Goal: Navigation & Orientation: Go to known website

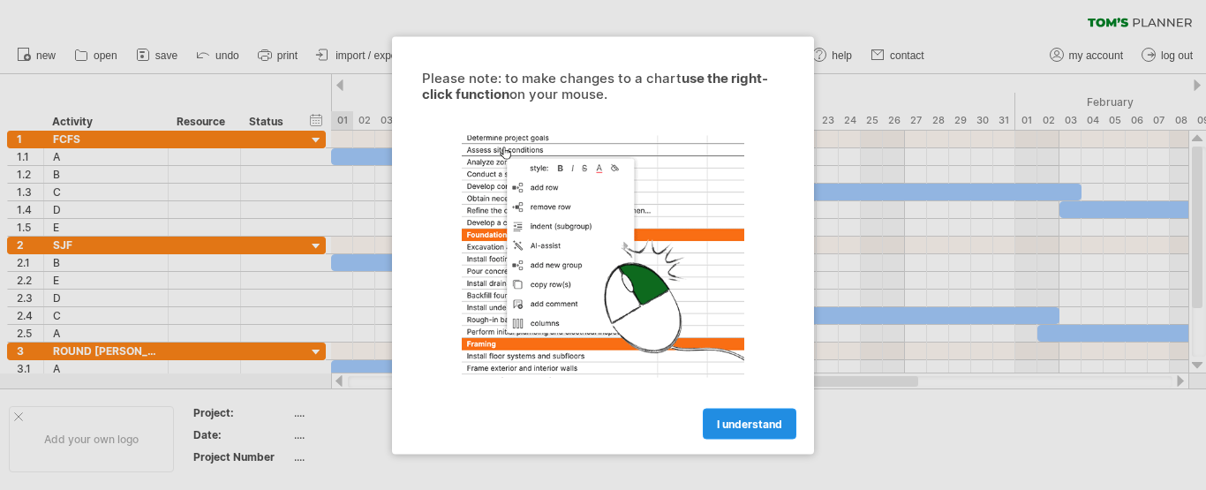
click at [735, 429] on span "I understand" at bounding box center [749, 423] width 65 height 13
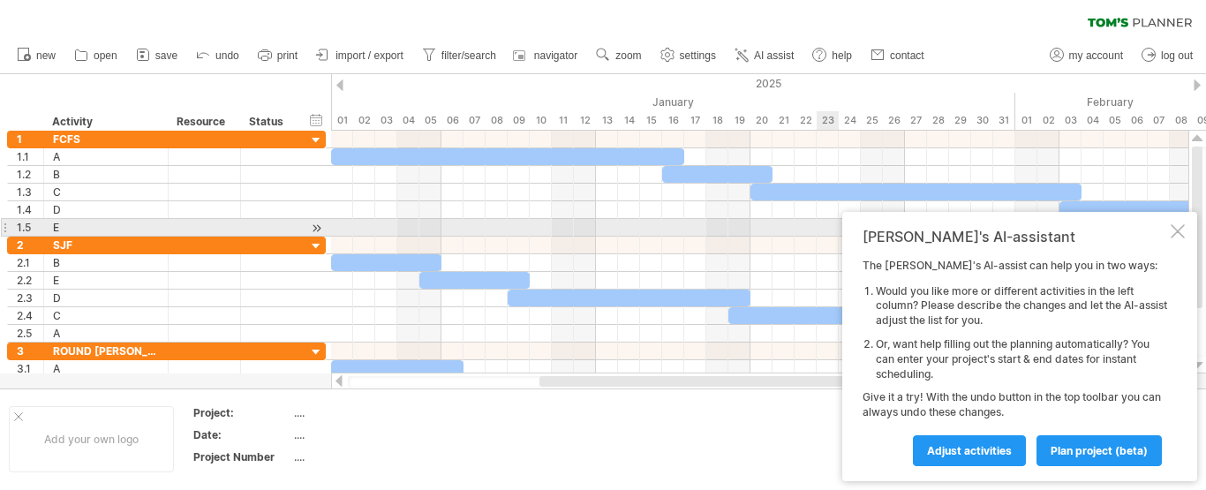
click at [1178, 226] on div at bounding box center [1178, 231] width 14 height 14
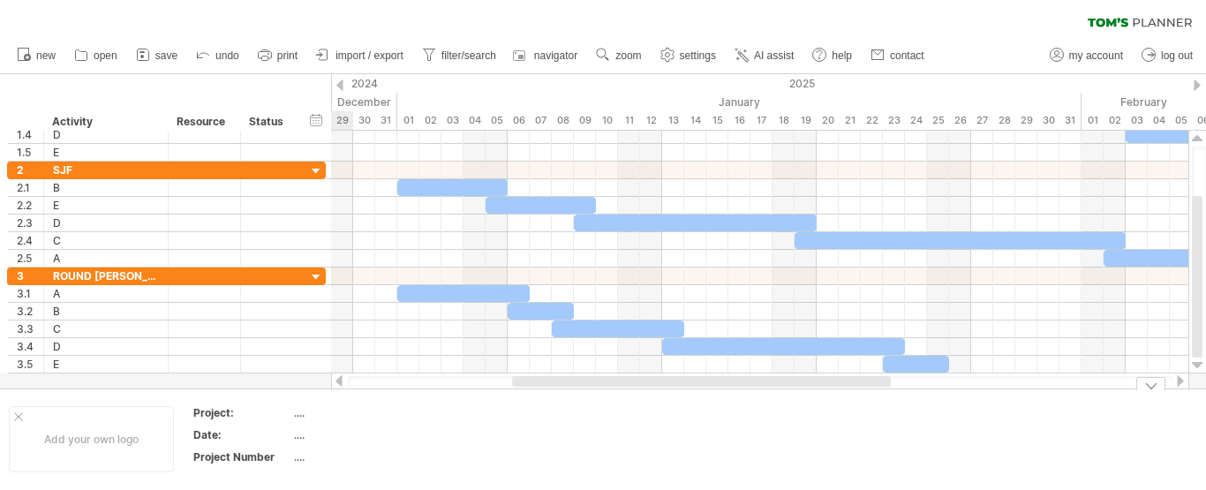
drag, startPoint x: 592, startPoint y: 379, endPoint x: 565, endPoint y: 418, distance: 48.2
click at [565, 418] on div "Trying to reach [DOMAIN_NAME] Connected again... 0% clear filter new 1" at bounding box center [603, 245] width 1206 height 490
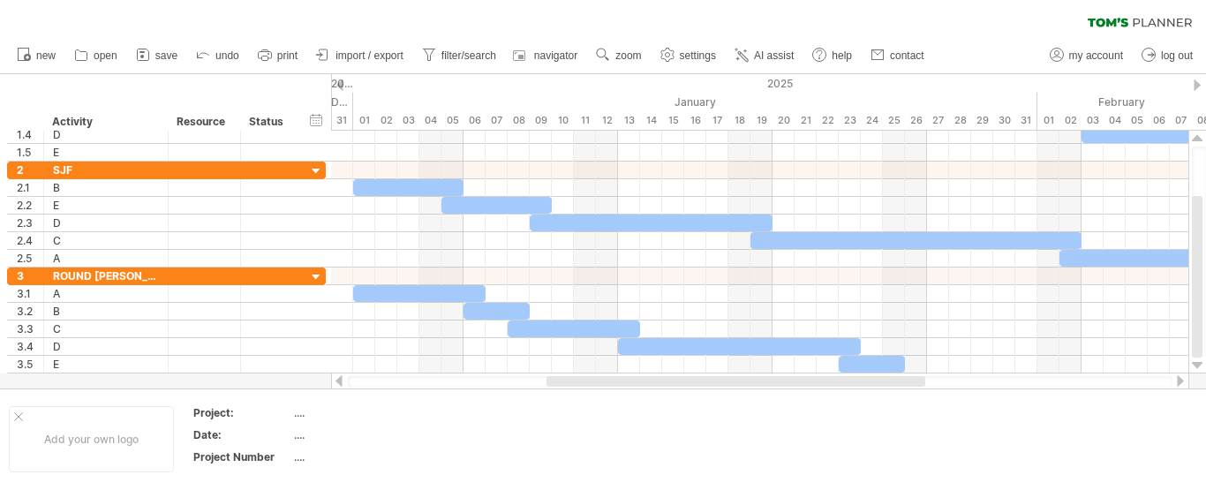
drag, startPoint x: 667, startPoint y: 381, endPoint x: 682, endPoint y: 381, distance: 14.1
click at [682, 381] on div at bounding box center [736, 381] width 379 height 11
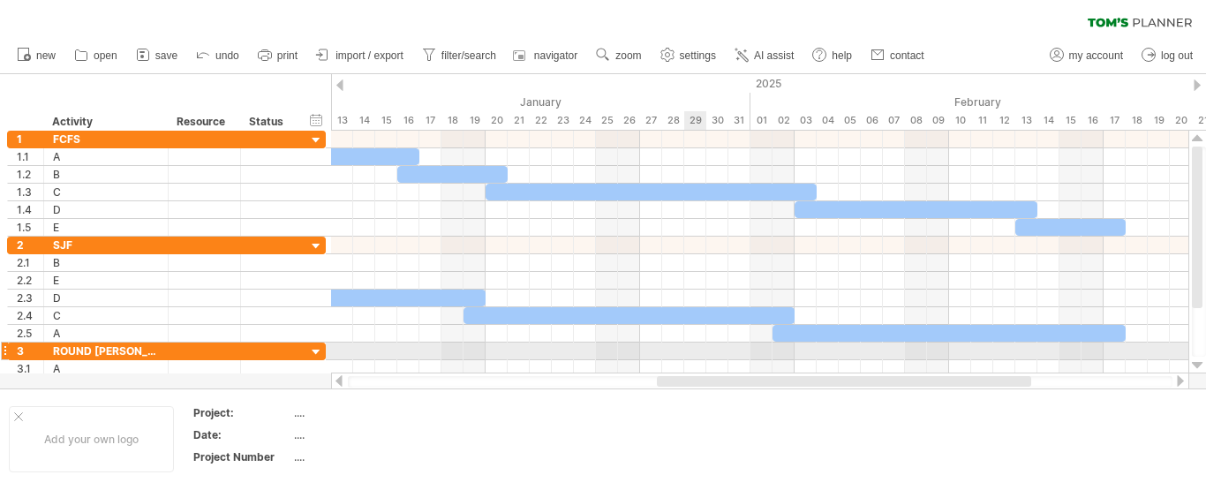
drag, startPoint x: 575, startPoint y: 385, endPoint x: 695, endPoint y: 352, distance: 124.4
click at [695, 352] on div "Trying to reach [DOMAIN_NAME] Connected again... 0% clear filter new 1" at bounding box center [603, 245] width 1206 height 490
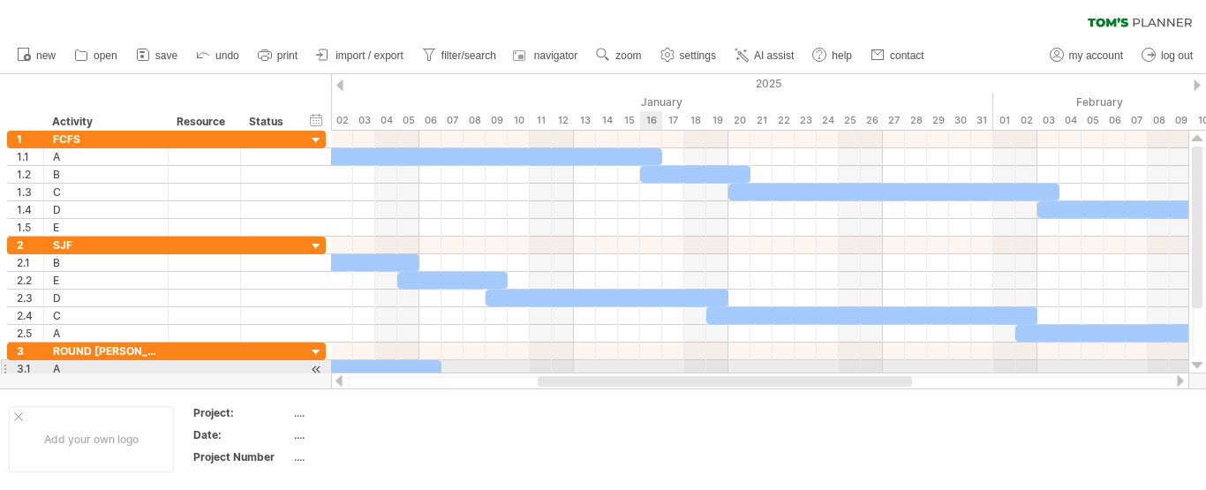
drag, startPoint x: 765, startPoint y: 381, endPoint x: 660, endPoint y: 361, distance: 106.0
click at [660, 361] on div "Trying to reach [DOMAIN_NAME] Connected again... 0% clear filter new 1" at bounding box center [603, 245] width 1206 height 490
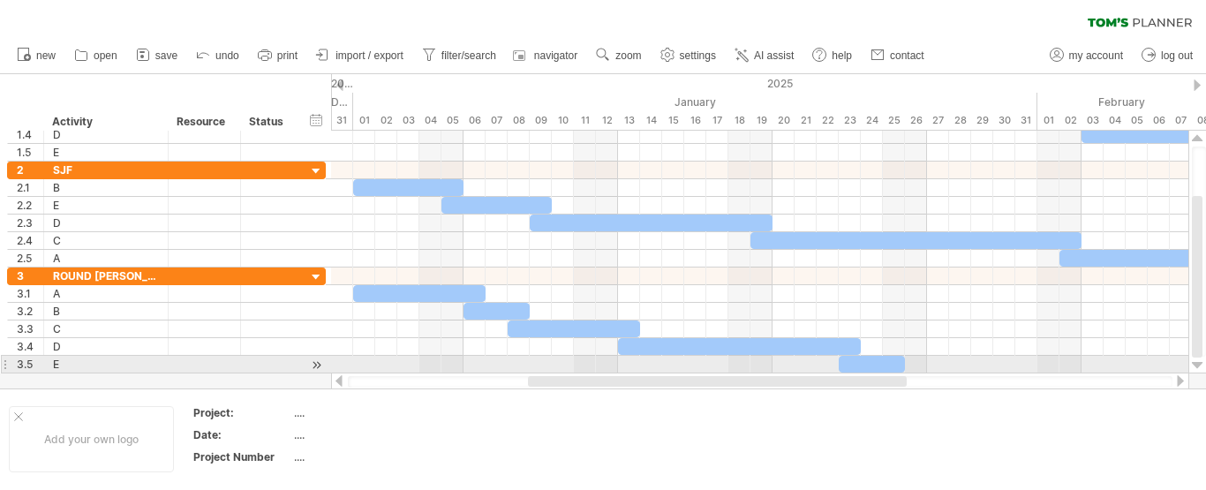
drag, startPoint x: 570, startPoint y: 382, endPoint x: 550, endPoint y: 373, distance: 22.1
click at [550, 373] on div at bounding box center [760, 382] width 858 height 18
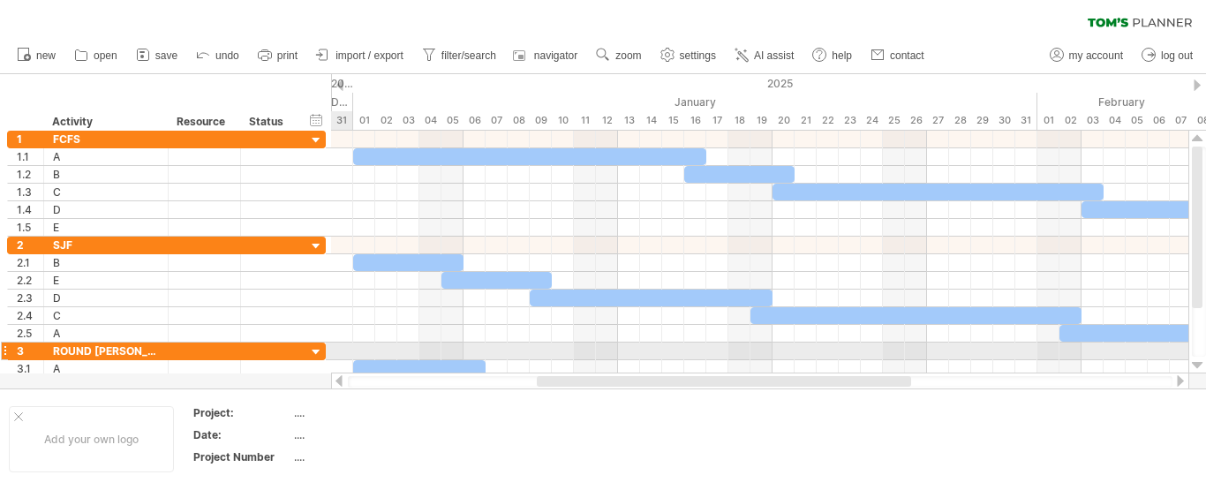
click at [319, 353] on div at bounding box center [316, 352] width 17 height 17
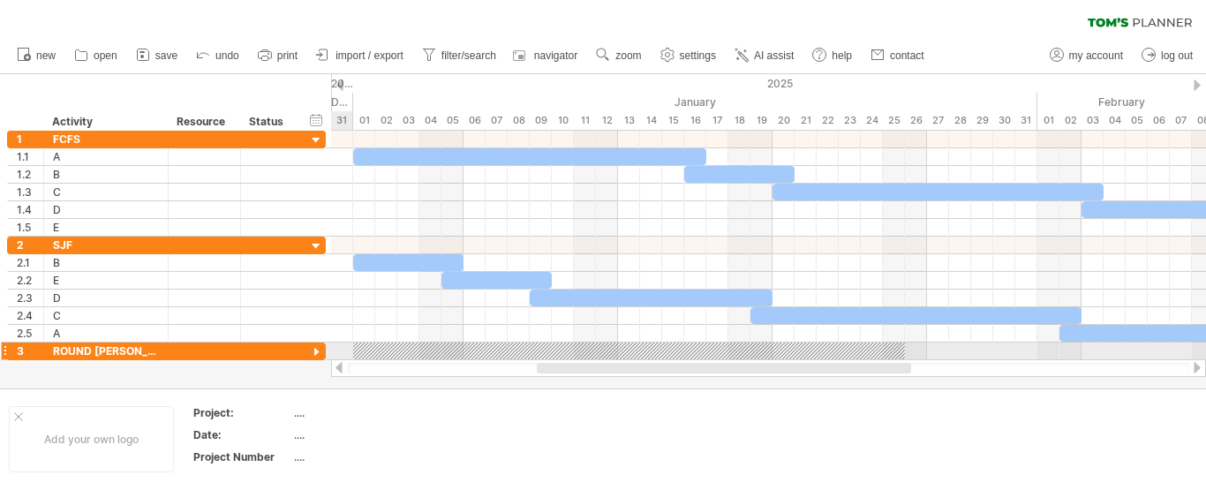
click at [319, 352] on div at bounding box center [316, 352] width 17 height 17
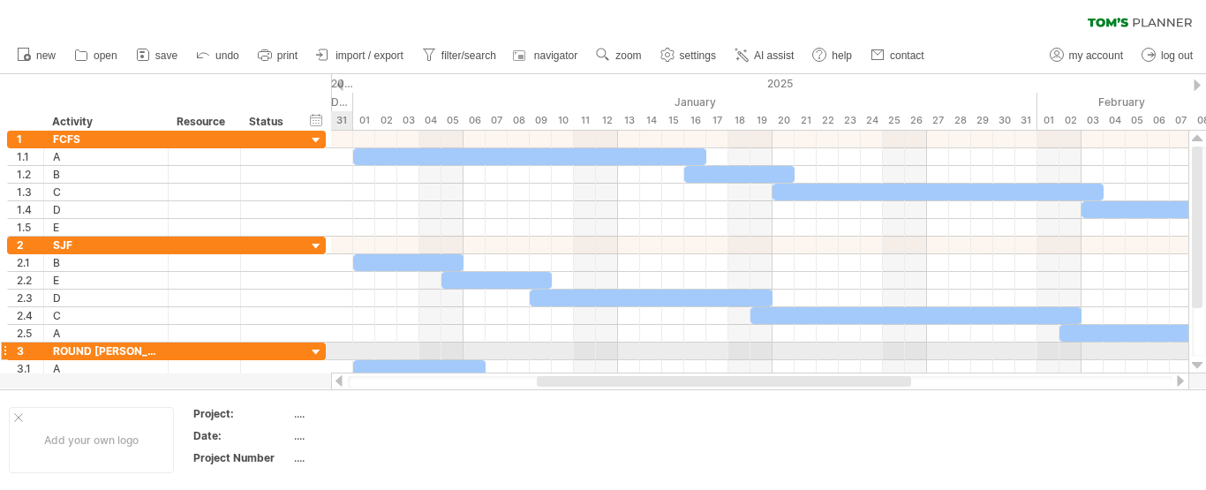
click at [319, 352] on div at bounding box center [316, 352] width 17 height 17
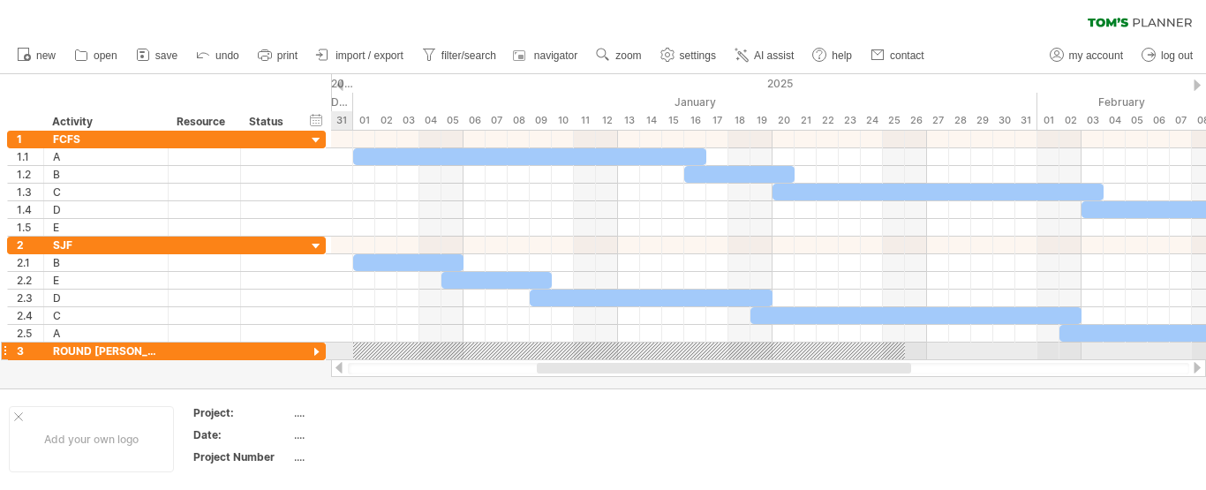
click at [319, 352] on div at bounding box center [316, 352] width 17 height 17
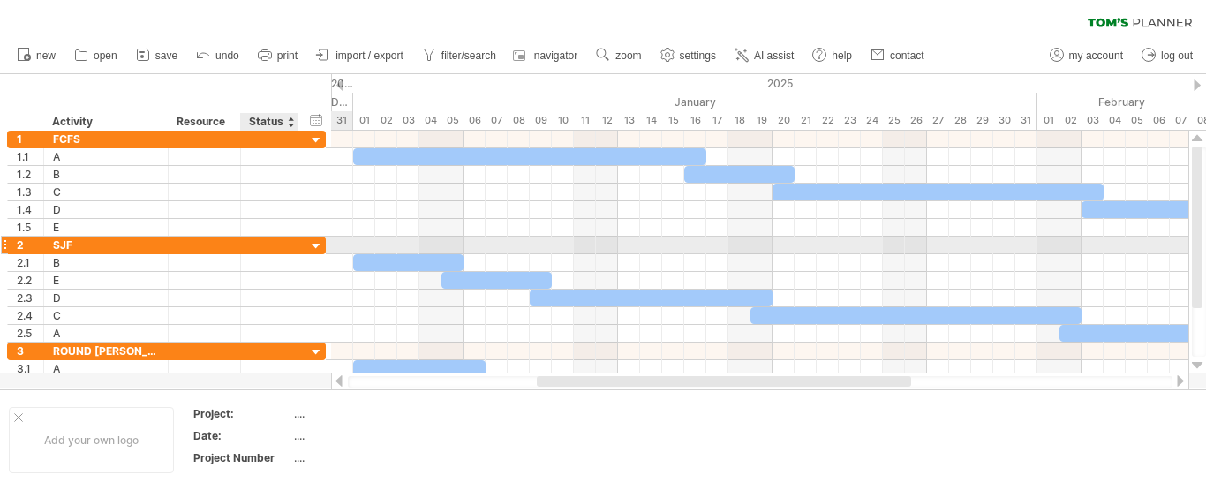
click at [315, 244] on div at bounding box center [316, 246] width 17 height 17
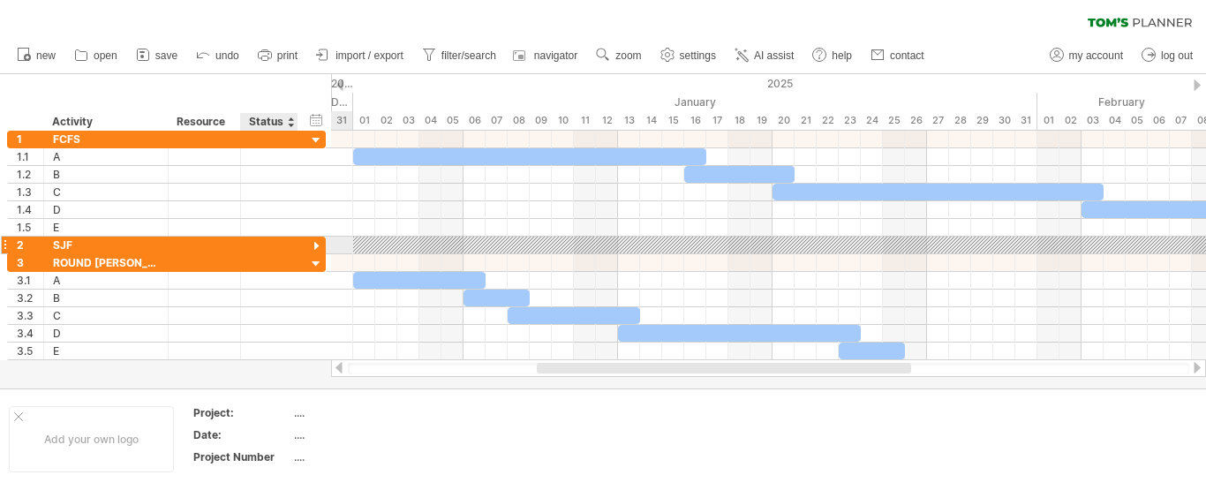
click at [315, 244] on div at bounding box center [316, 246] width 17 height 17
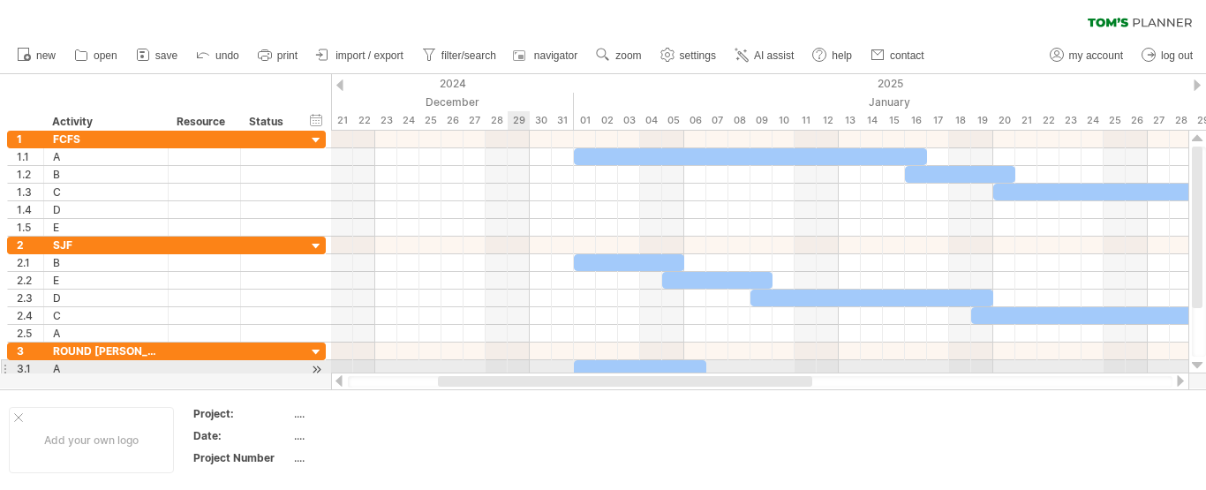
drag, startPoint x: 622, startPoint y: 376, endPoint x: 524, endPoint y: 369, distance: 99.1
click at [524, 369] on div "Trying to reach [DOMAIN_NAME] Connected again... 0% clear filter new 1" at bounding box center [603, 245] width 1206 height 490
